Goal: Use online tool/utility: Utilize a website feature to perform a specific function

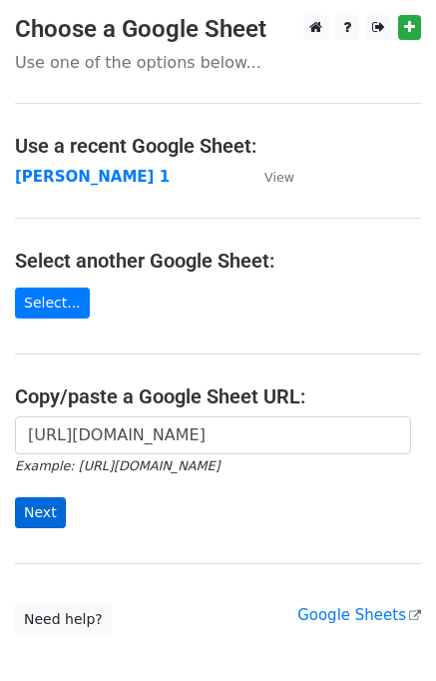
type input "[URL][DOMAIN_NAME]"
click at [47, 509] on input "Next" at bounding box center [40, 512] width 51 height 31
click at [46, 509] on input "Next" at bounding box center [40, 512] width 51 height 31
click at [31, 524] on input "Next" at bounding box center [40, 512] width 51 height 31
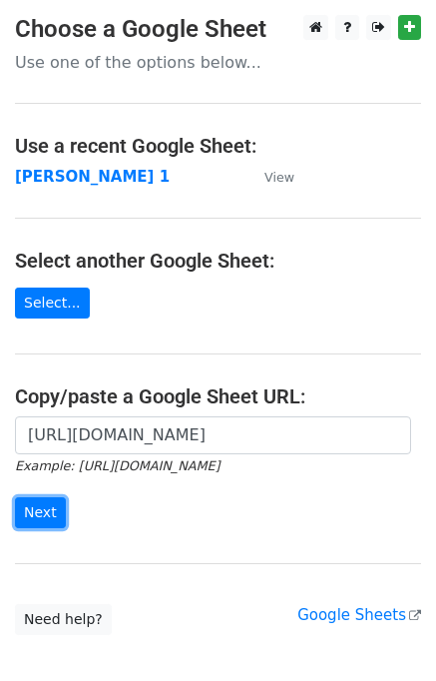
click at [31, 525] on input "Next" at bounding box center [40, 512] width 51 height 31
click at [36, 520] on input "Next" at bounding box center [40, 512] width 51 height 31
